Goal: Entertainment & Leisure: Consume media (video, audio)

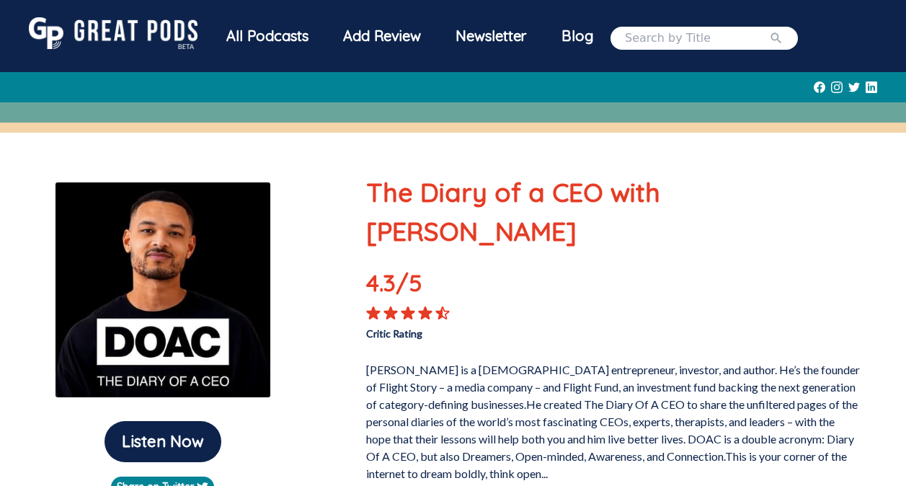
scroll to position [128, 0]
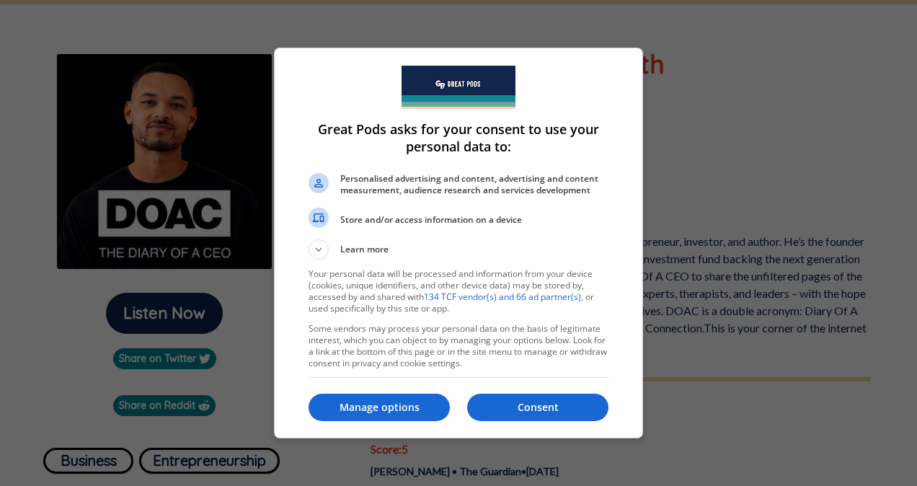
click at [537, 409] on p "Consent" at bounding box center [537, 407] width 141 height 14
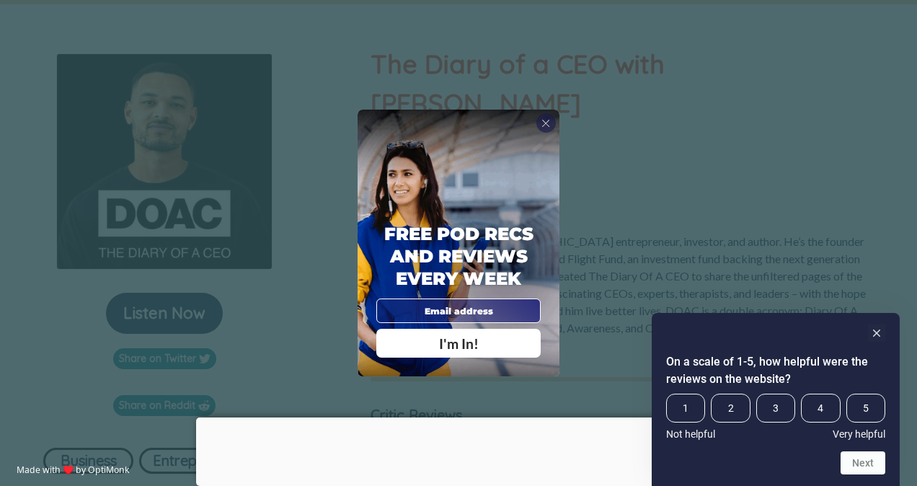
click at [549, 124] on span "X" at bounding box center [545, 123] width 9 height 13
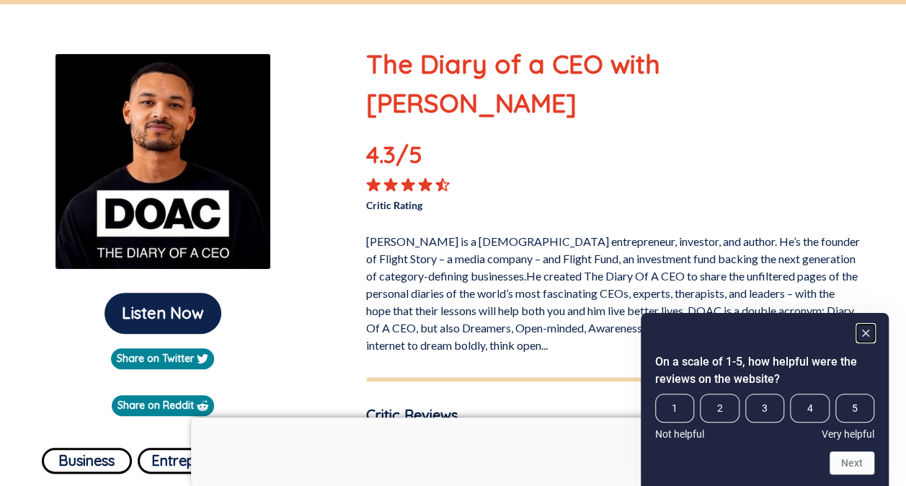
click at [868, 333] on rect "Hide survey" at bounding box center [865, 332] width 17 height 17
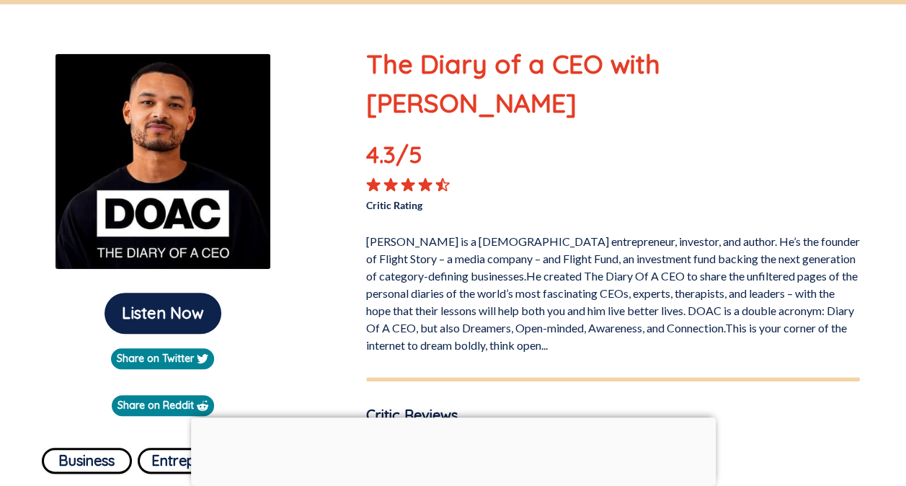
scroll to position [74, 0]
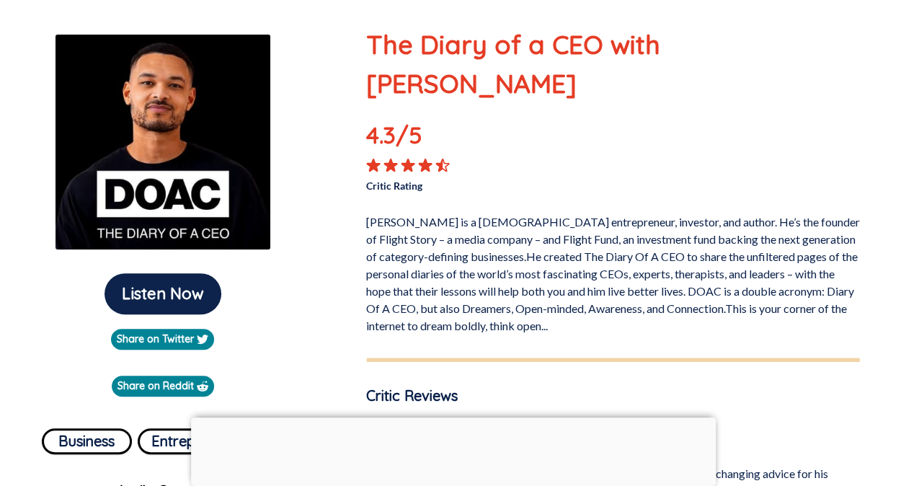
scroll to position [148, 0]
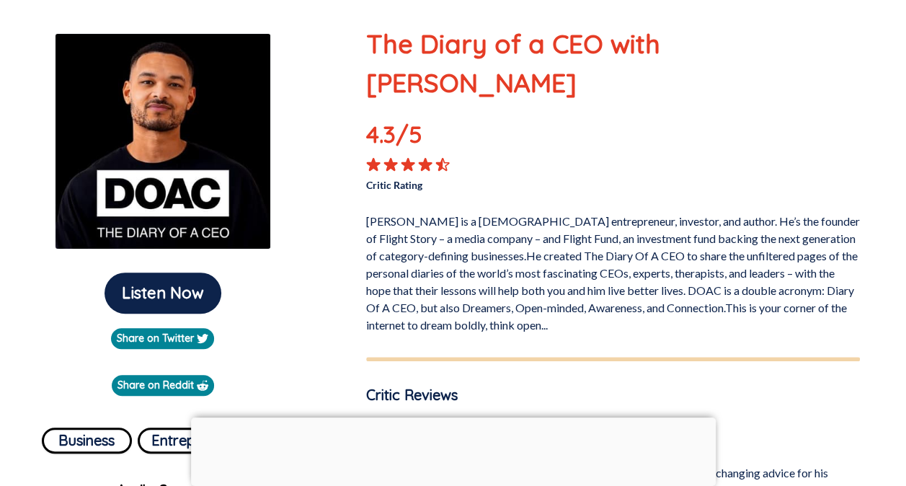
click at [647, 249] on p "[PERSON_NAME] is a [DEMOGRAPHIC_DATA] entrepreneur, investor, and author. He’s …" at bounding box center [613, 270] width 494 height 127
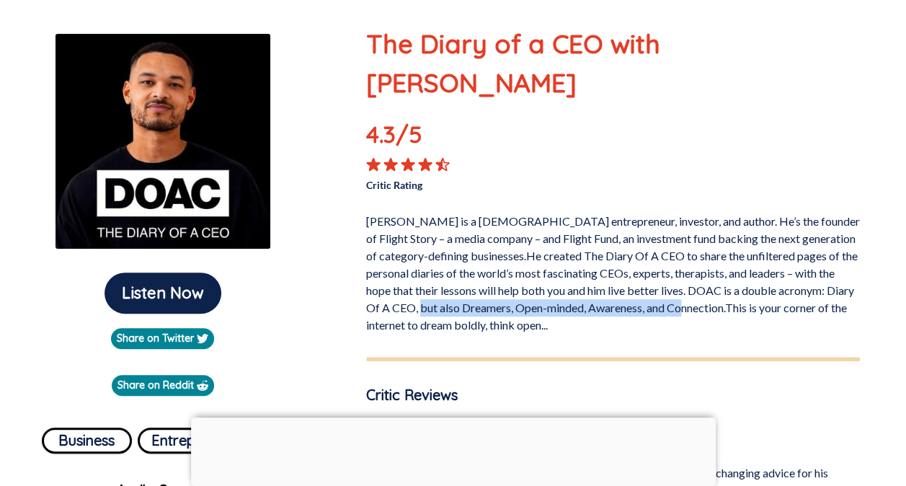
drag, startPoint x: 707, startPoint y: 270, endPoint x: 438, endPoint y: 274, distance: 268.8
click at [438, 274] on p "[PERSON_NAME] is a [DEMOGRAPHIC_DATA] entrepreneur, investor, and author. He’s …" at bounding box center [613, 270] width 494 height 127
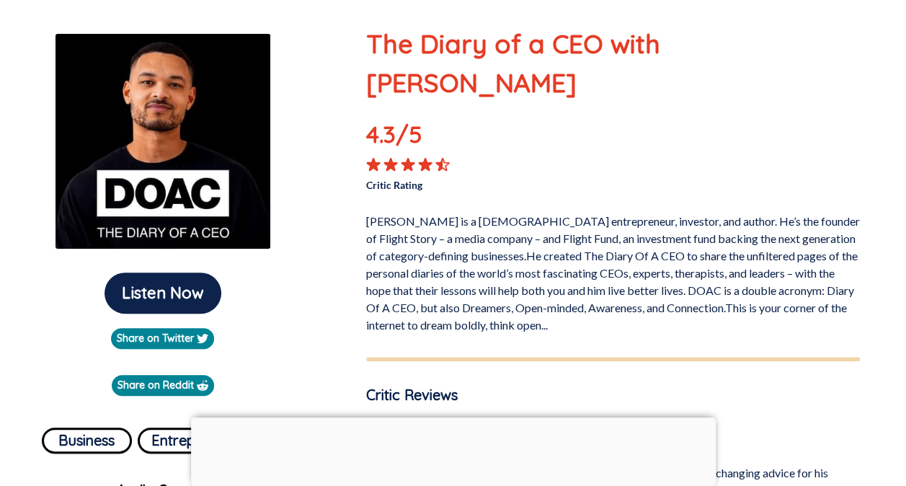
drag, startPoint x: 438, startPoint y: 274, endPoint x: 484, endPoint y: 287, distance: 47.2
click at [484, 287] on p "[PERSON_NAME] is a [DEMOGRAPHIC_DATA] entrepreneur, investor, and author. He’s …" at bounding box center [613, 270] width 494 height 127
drag, startPoint x: 422, startPoint y: 288, endPoint x: 560, endPoint y: 289, distance: 137.7
click at [560, 289] on p "[PERSON_NAME] is a [DEMOGRAPHIC_DATA] entrepreneur, investor, and author. He’s …" at bounding box center [613, 270] width 494 height 127
click at [449, 417] on div at bounding box center [453, 417] width 525 height 0
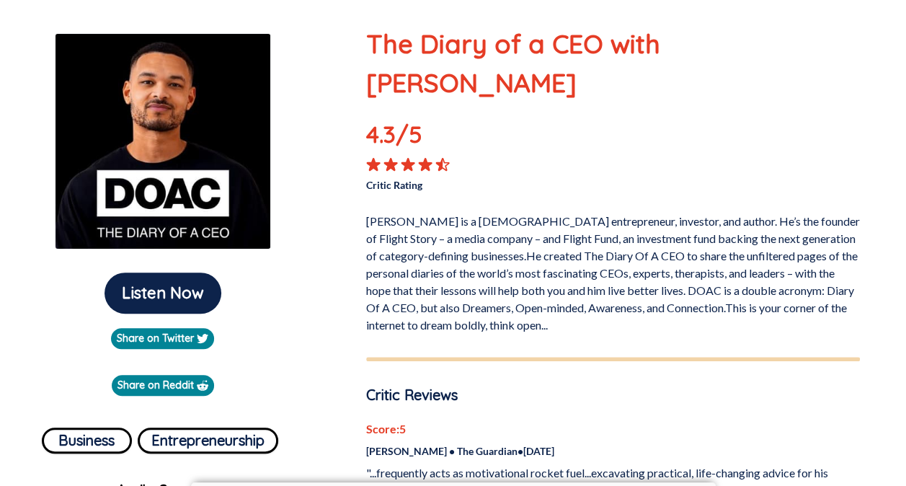
click at [561, 285] on p "[PERSON_NAME] is a [DEMOGRAPHIC_DATA] entrepreneur, investor, and author. He’s …" at bounding box center [613, 270] width 494 height 127
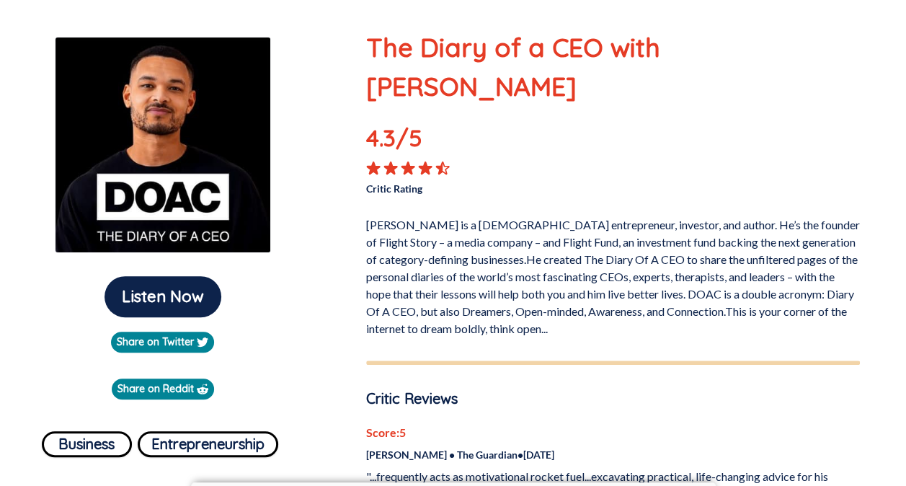
scroll to position [0, 0]
